Goal: Information Seeking & Learning: Learn about a topic

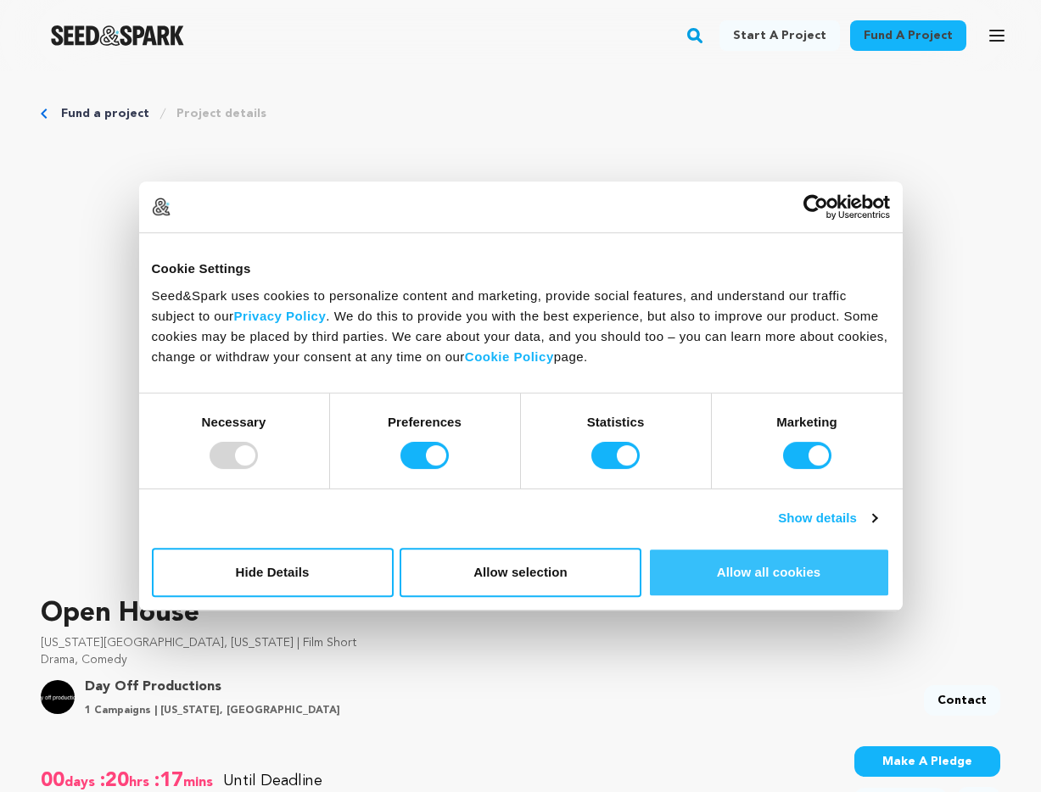
click at [845, 550] on button "Allow all cookies" at bounding box center [769, 572] width 242 height 49
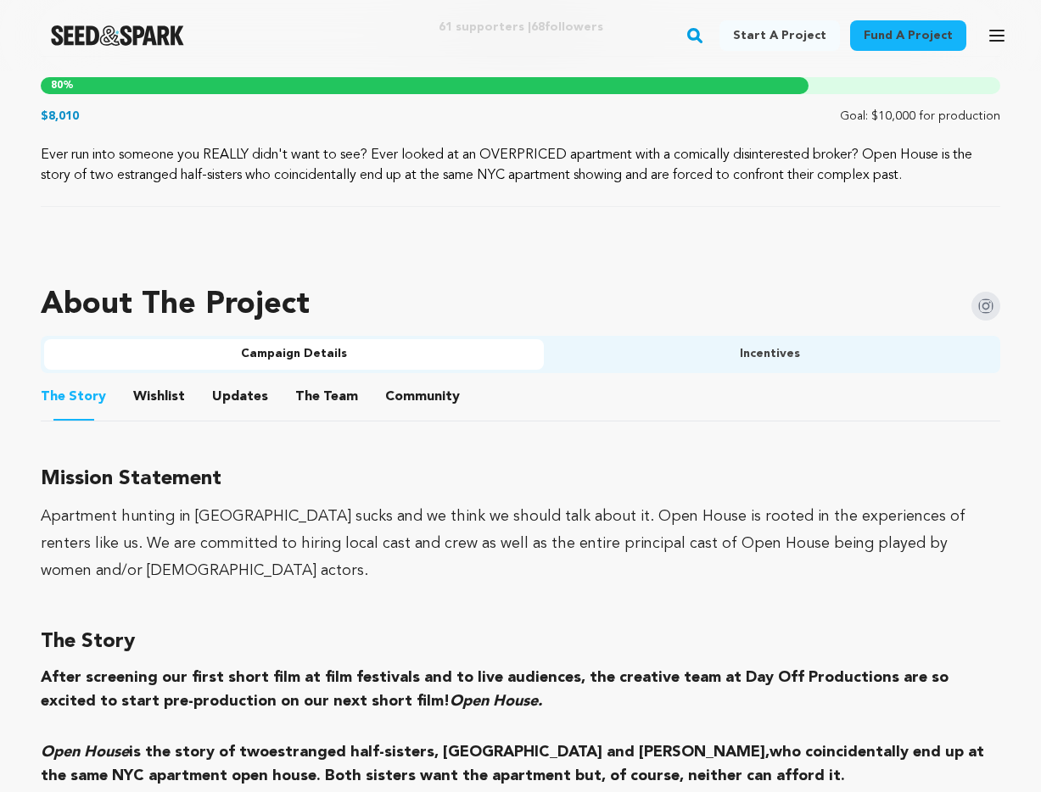
scroll to position [726, 0]
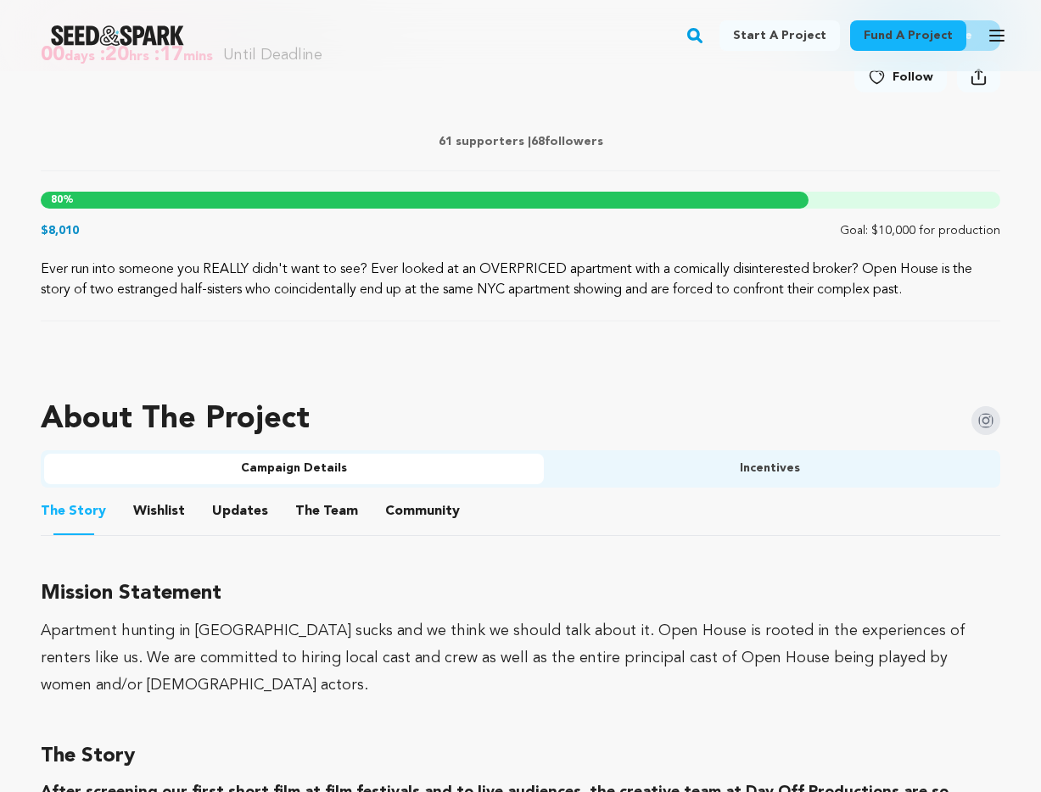
click at [313, 502] on button "The Team" at bounding box center [326, 515] width 41 height 41
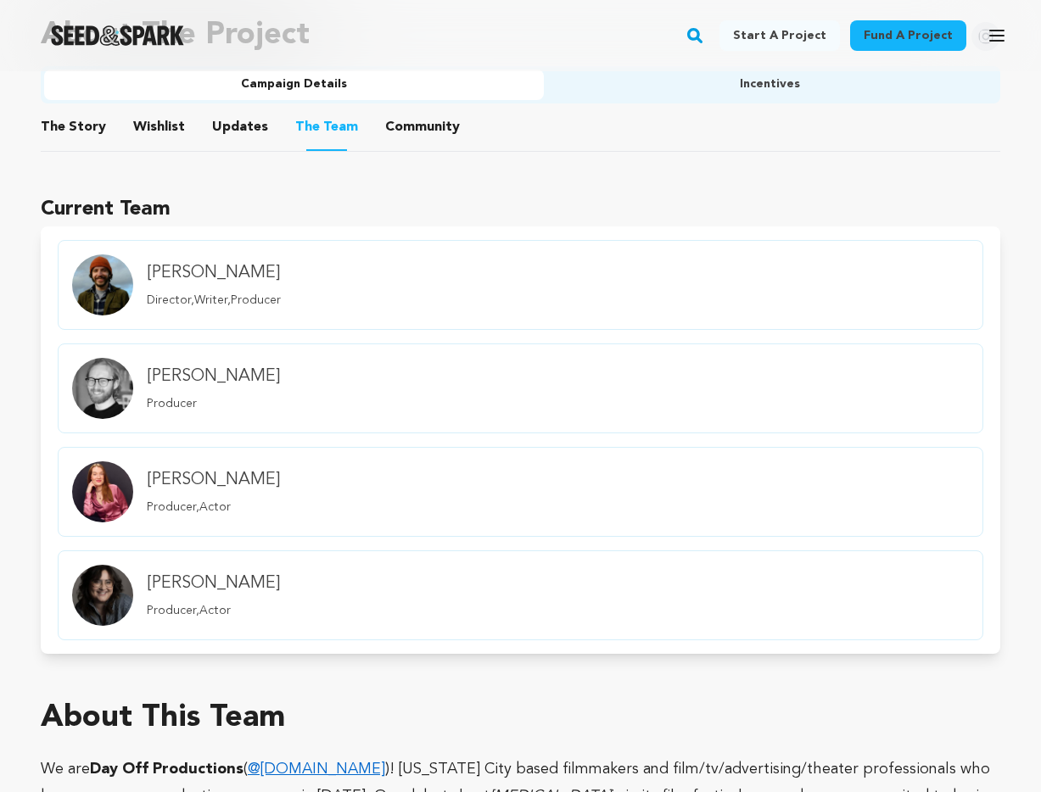
scroll to position [1126, 0]
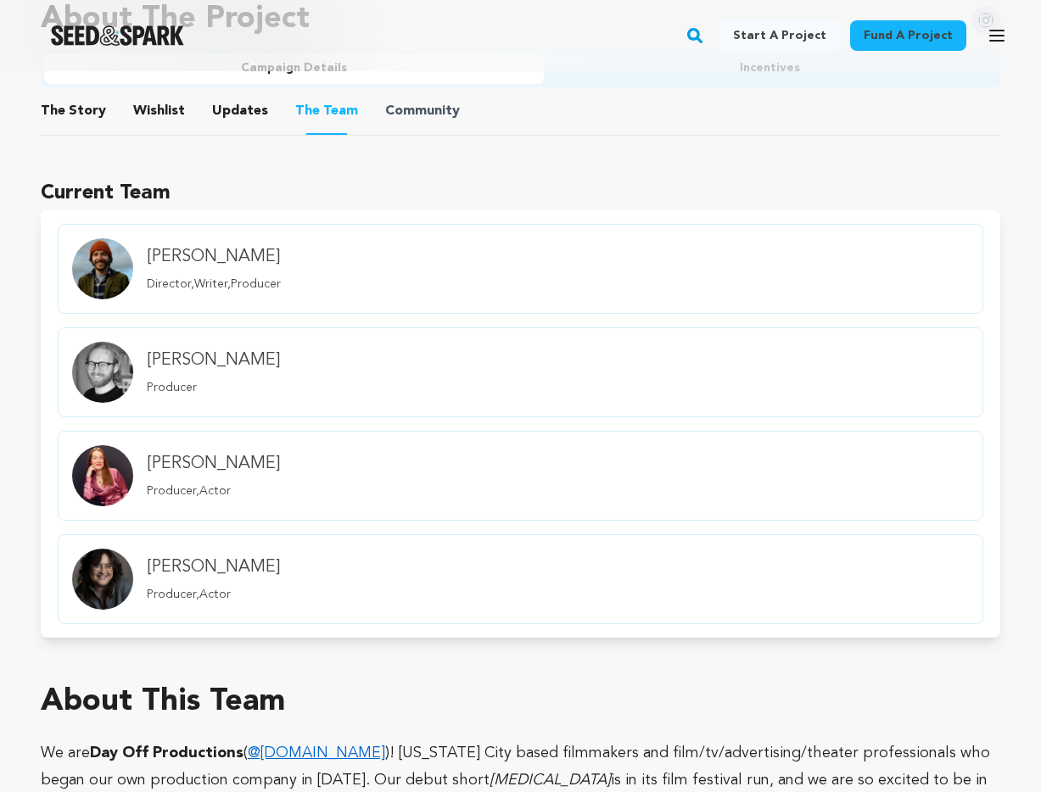
click at [440, 104] on span "Community" at bounding box center [422, 111] width 75 height 20
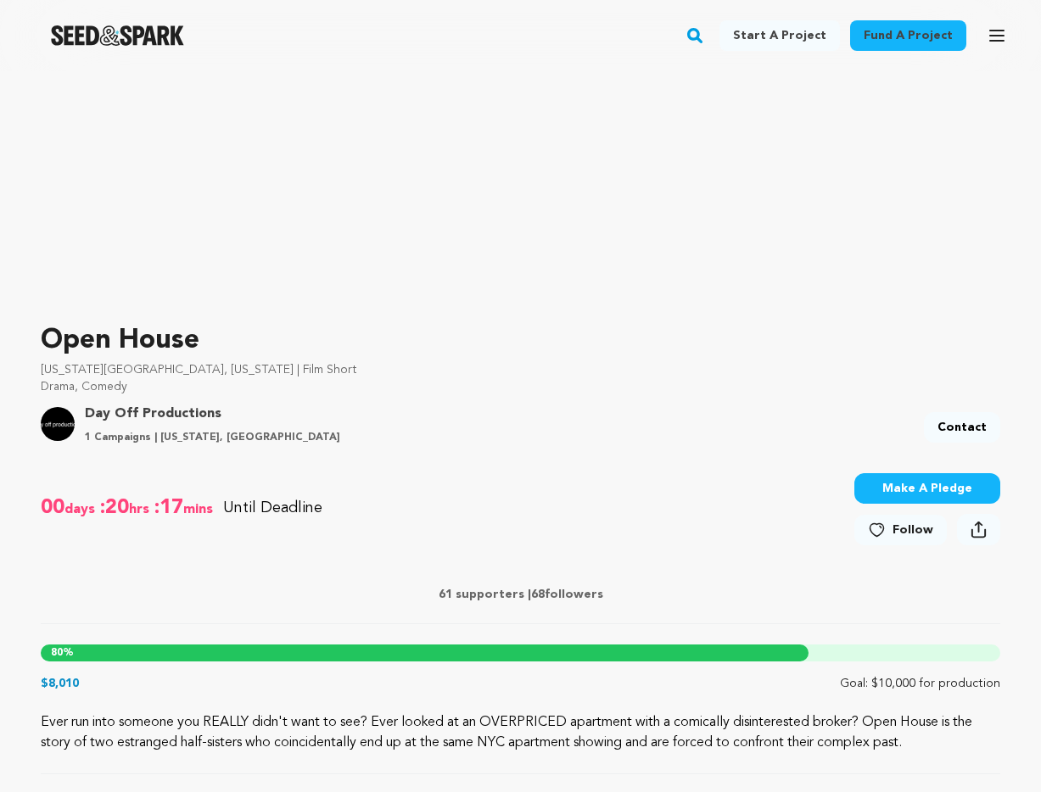
scroll to position [0, 0]
